Goal: Task Accomplishment & Management: Complete application form

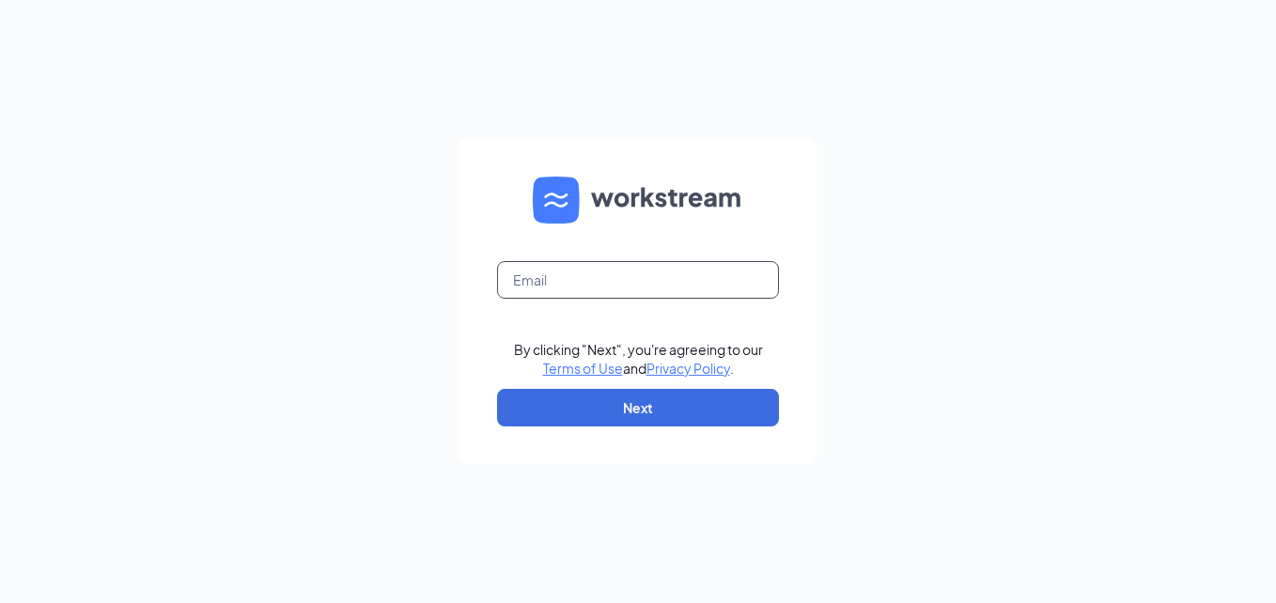
click at [640, 287] on input "text" at bounding box center [638, 280] width 282 height 38
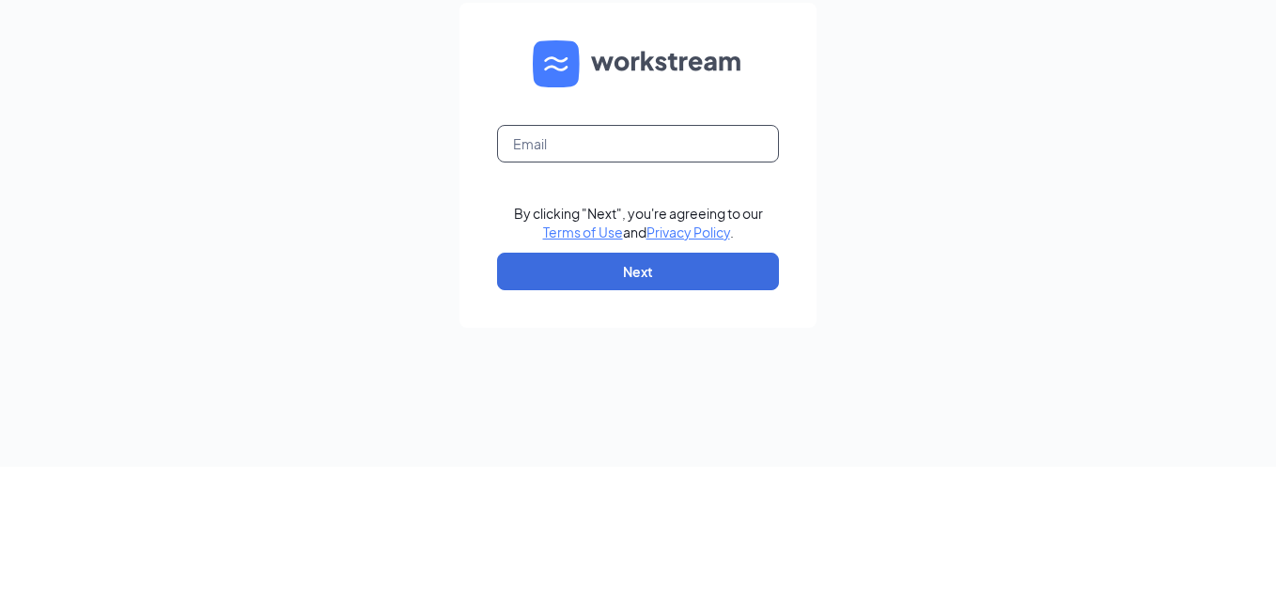
click at [633, 287] on input "text" at bounding box center [638, 280] width 282 height 38
click at [743, 275] on input "text" at bounding box center [638, 280] width 282 height 38
click at [707, 281] on input "text" at bounding box center [638, 280] width 282 height 38
click at [724, 282] on input "text" at bounding box center [638, 280] width 282 height 38
click at [699, 276] on input "text" at bounding box center [638, 280] width 282 height 38
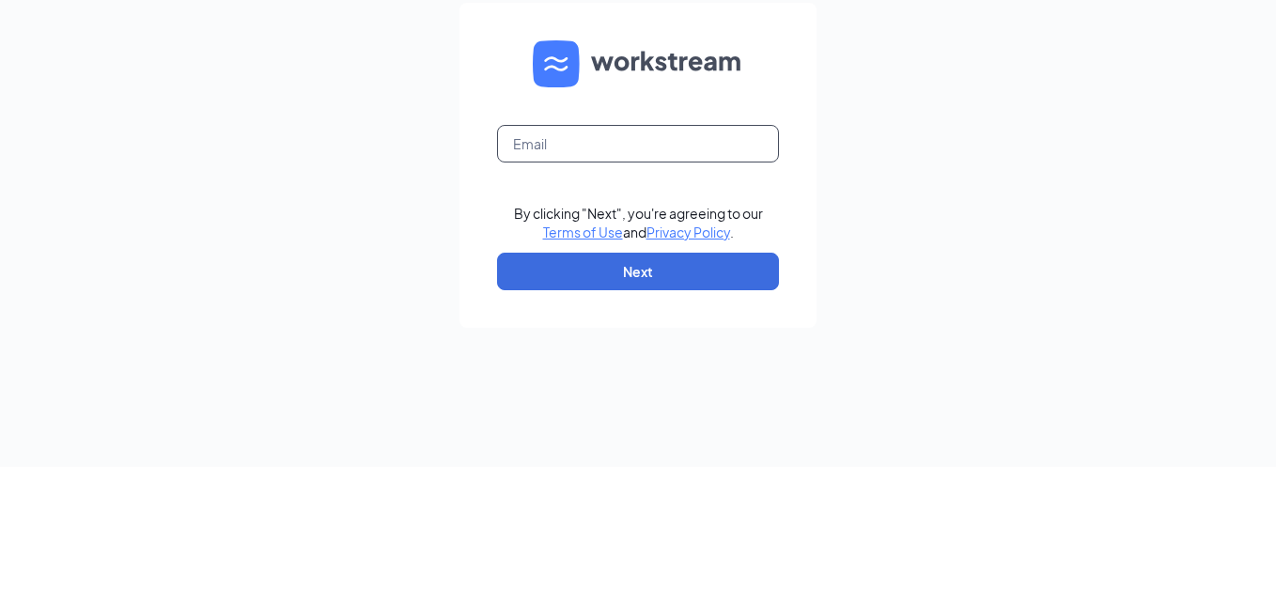
click at [731, 282] on input "text" at bounding box center [638, 280] width 282 height 38
click at [725, 286] on input "text" at bounding box center [638, 280] width 282 height 38
click at [714, 286] on input "text" at bounding box center [638, 280] width 282 height 38
click at [928, 302] on div "By clicking "Next", you're agreeing to our Terms of Use and Privacy Policy . Ne…" at bounding box center [638, 301] width 1276 height 603
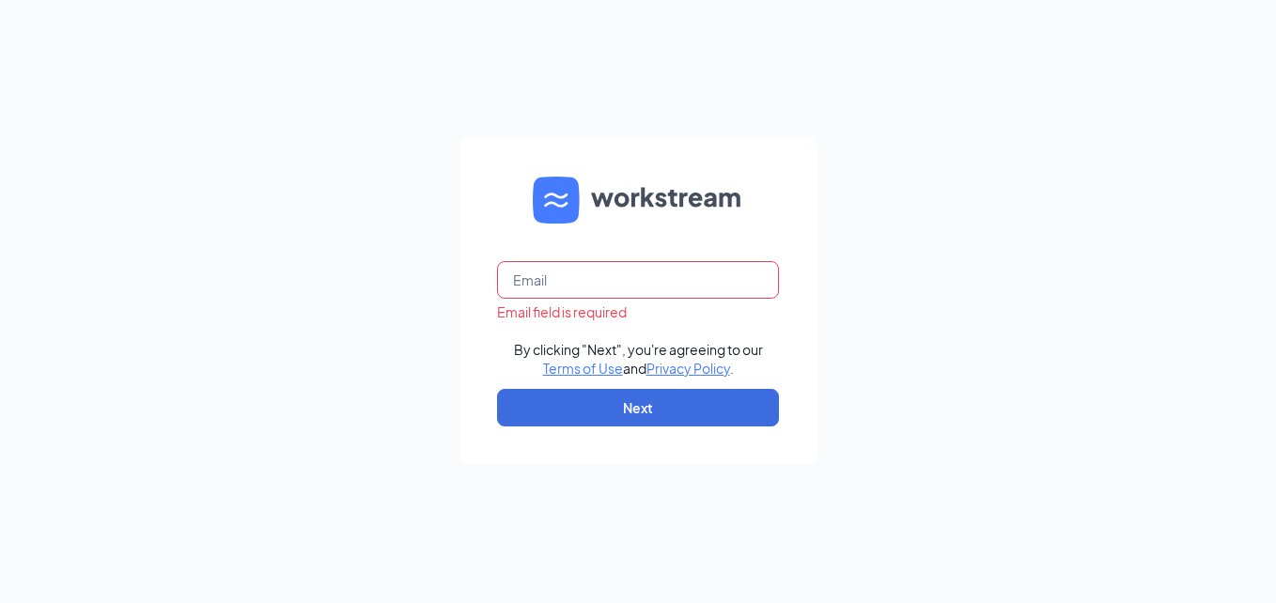
click at [624, 281] on input "text" at bounding box center [638, 280] width 282 height 38
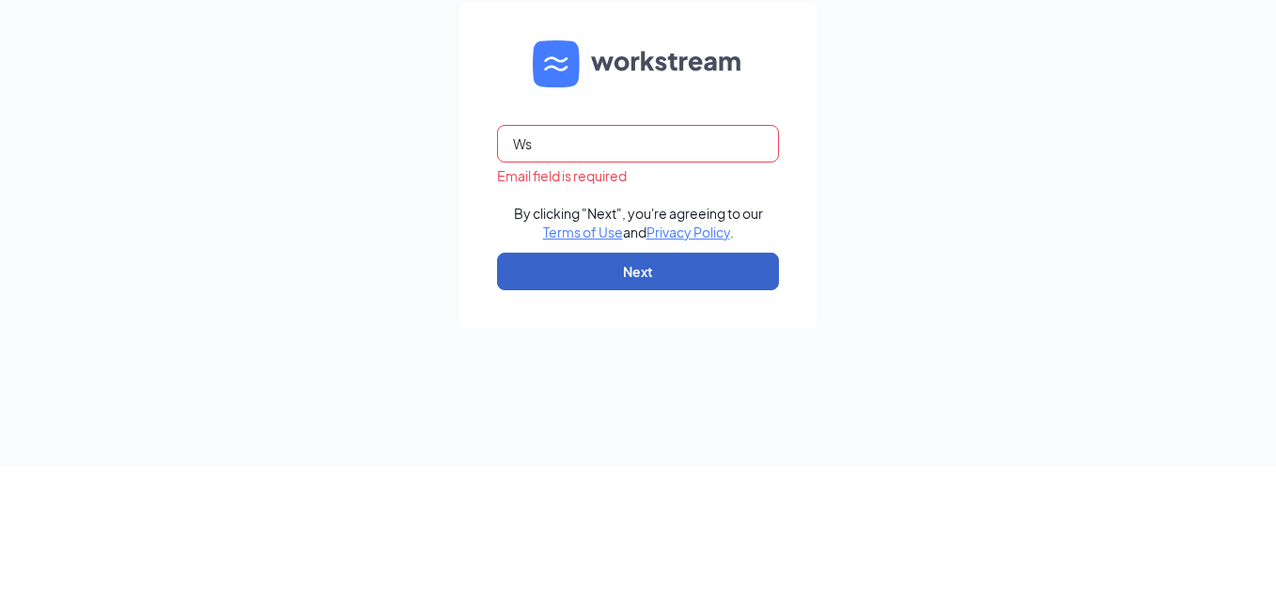
click at [587, 424] on button "Next" at bounding box center [638, 408] width 282 height 38
type input "W"
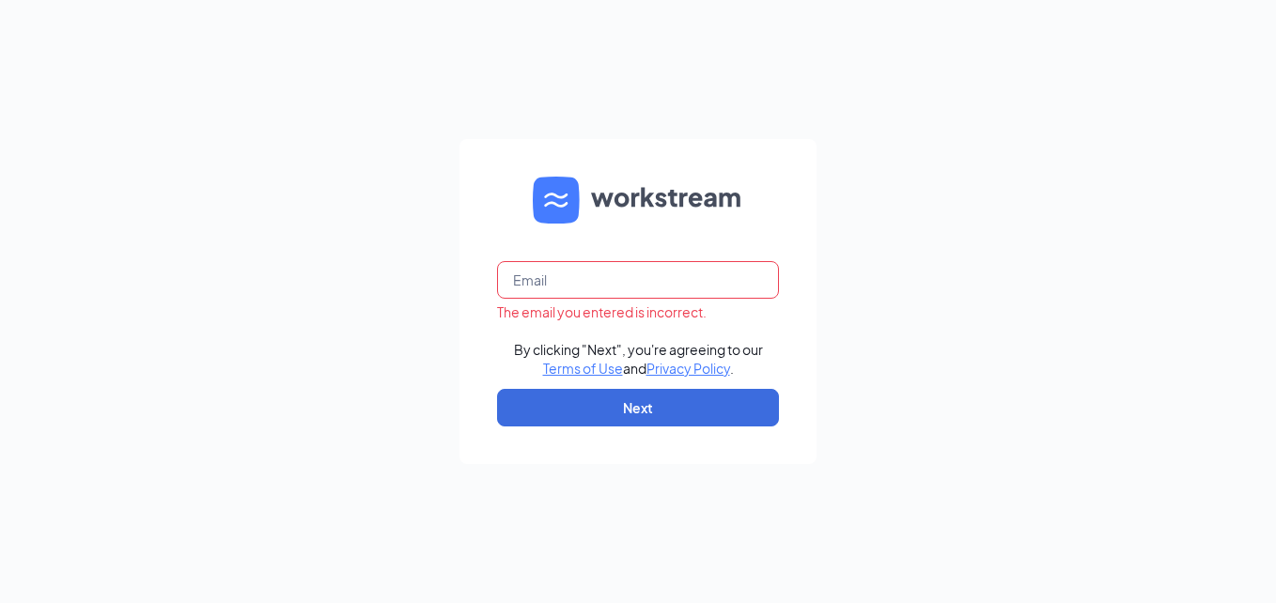
click at [553, 282] on input "text" at bounding box center [638, 280] width 282 height 38
type input "[EMAIL_ADDRESS][DOMAIN_NAME]"
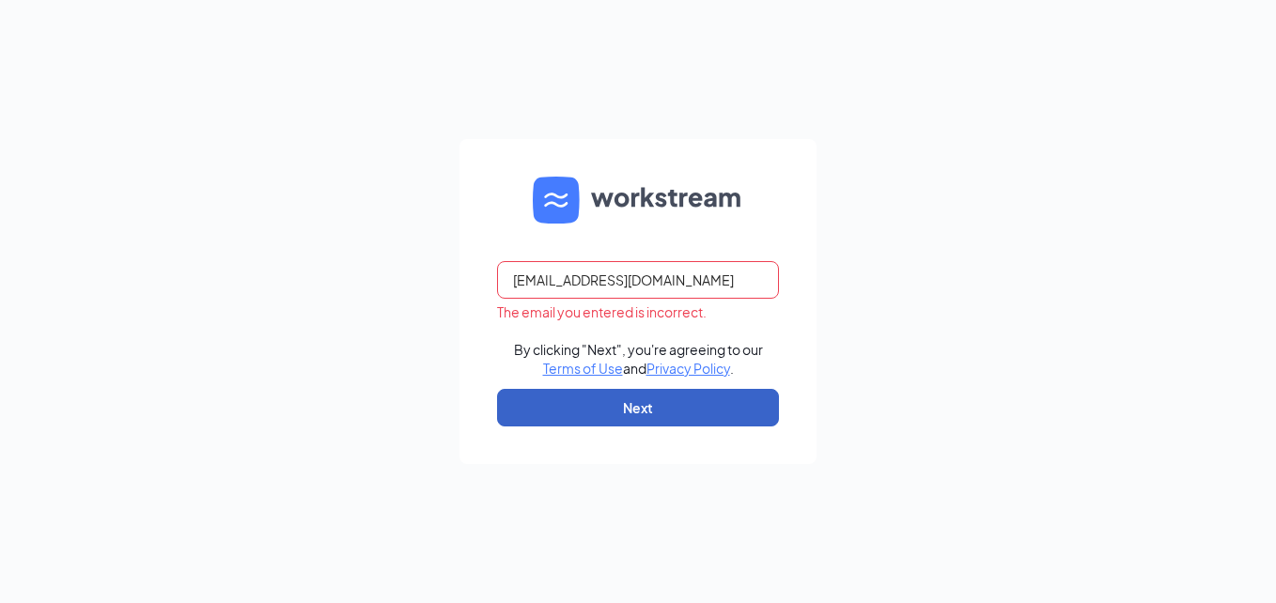
click at [554, 426] on button "Next" at bounding box center [638, 408] width 282 height 38
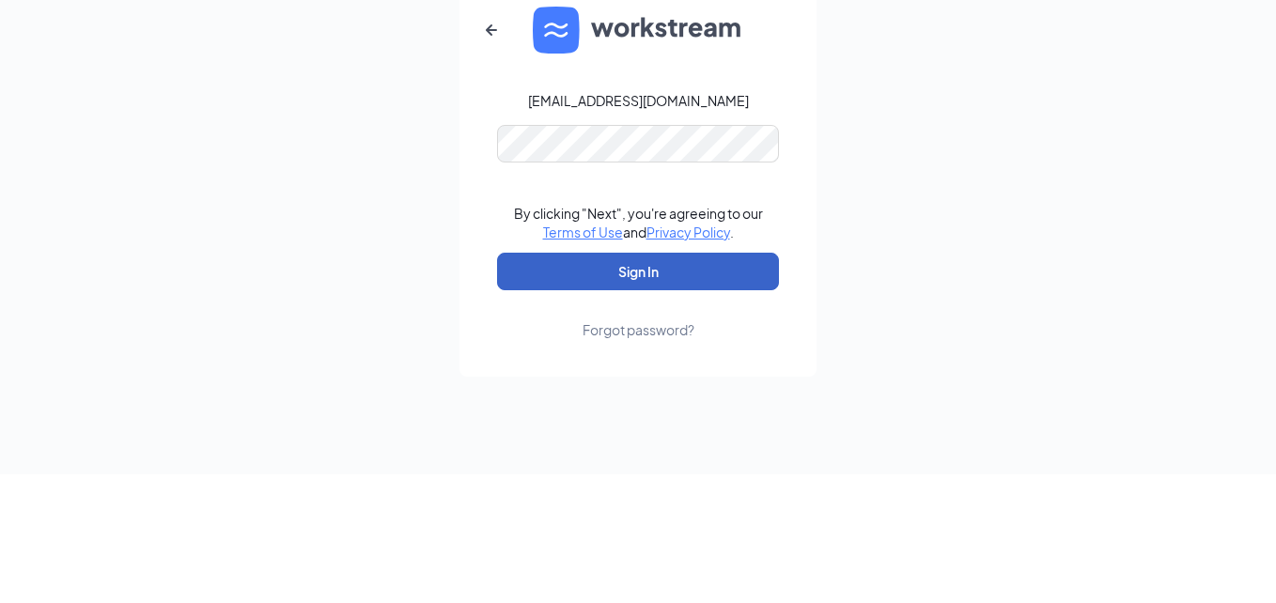
click at [534, 407] on button "Sign In" at bounding box center [638, 401] width 282 height 38
